Goal: Task Accomplishment & Management: Use online tool/utility

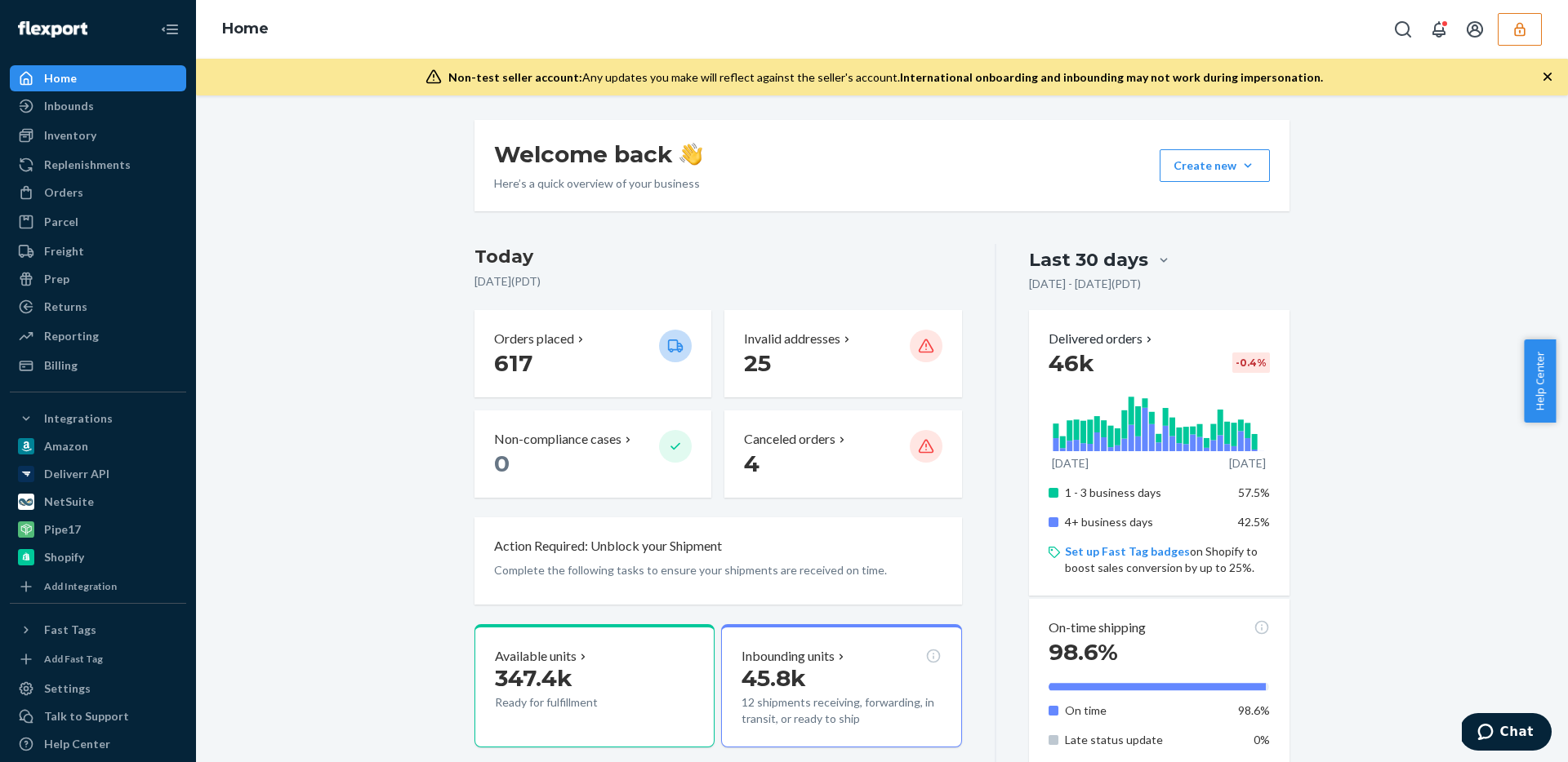
click at [783, 36] on icon "button" at bounding box center [1519, 29] width 17 height 17
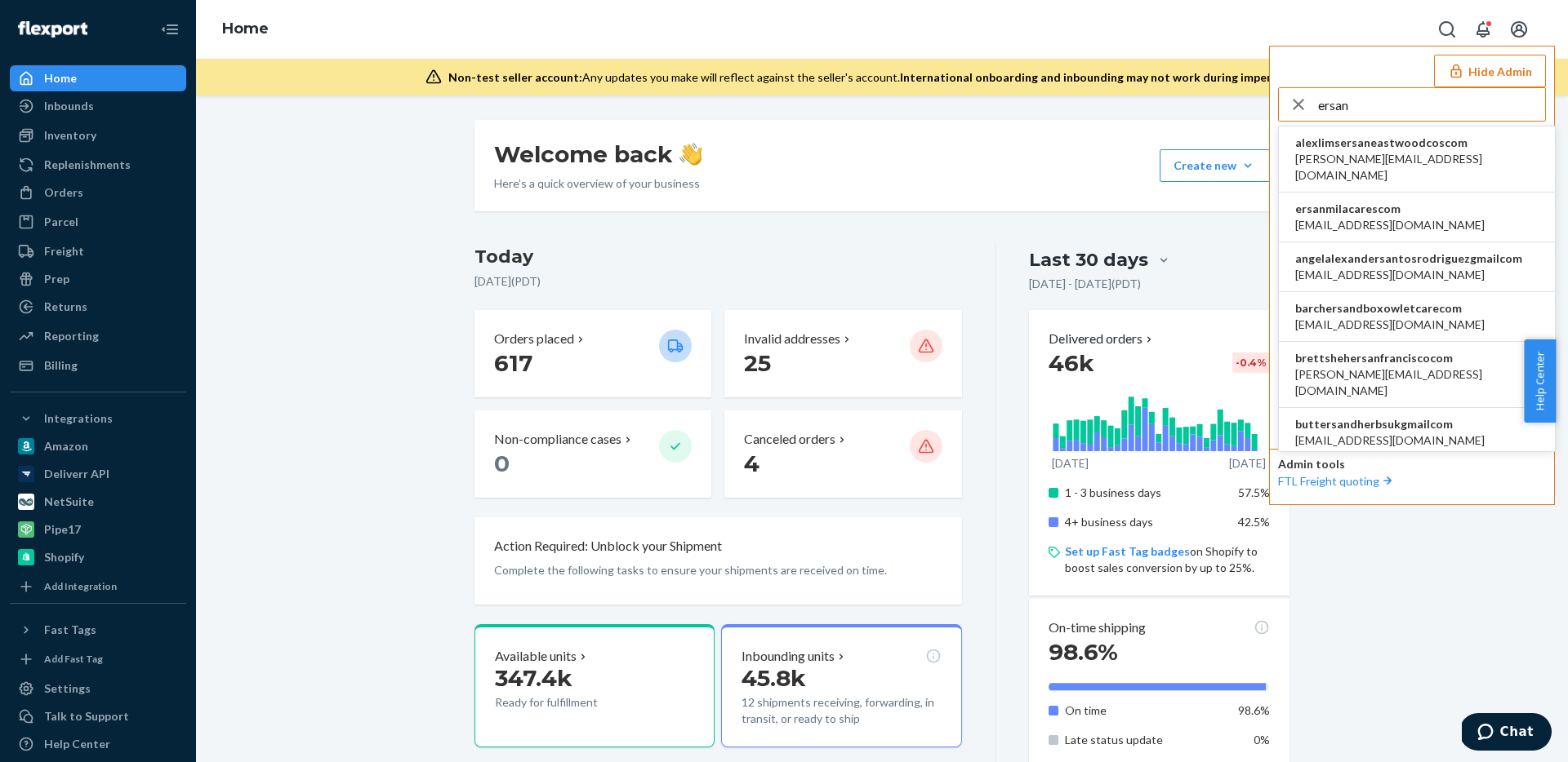
type input "ersan"
click at [783, 217] on span "[EMAIL_ADDRESS][DOMAIN_NAME]" at bounding box center [1390, 225] width 190 height 17
